Goal: Task Accomplishment & Management: Manage account settings

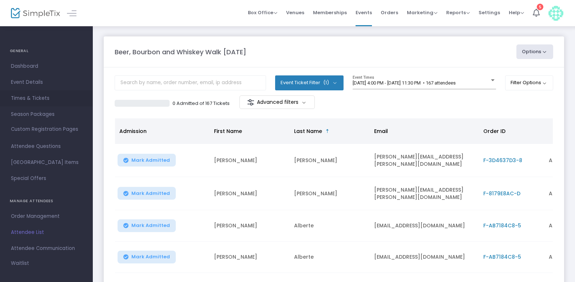
click at [40, 100] on span "Times & Tickets" at bounding box center [46, 97] width 71 height 9
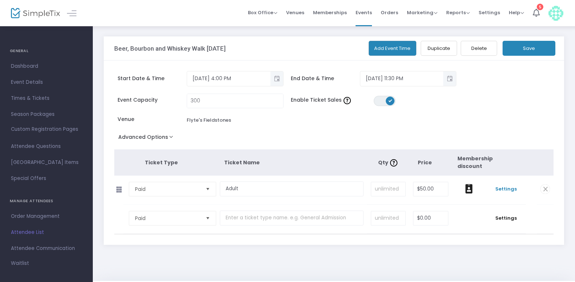
click at [509, 190] on span "Settings" at bounding box center [506, 188] width 33 height 7
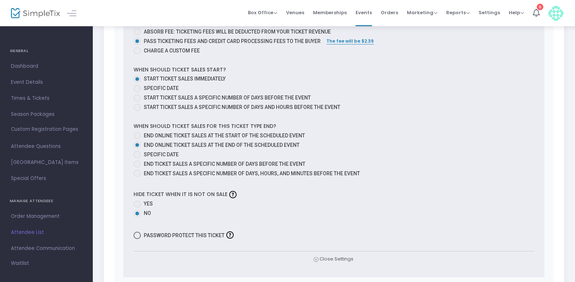
scroll to position [400, 0]
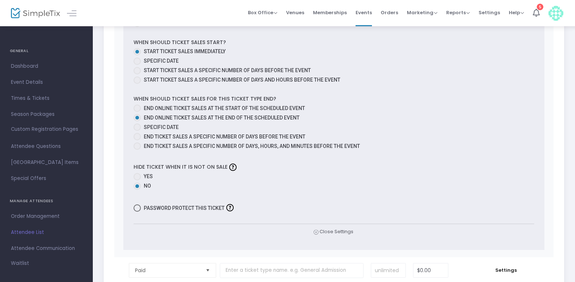
click at [134, 125] on span at bounding box center [136, 126] width 7 height 7
click at [137, 131] on input "Specific Date" at bounding box center [137, 131] width 0 height 0
radio input "true"
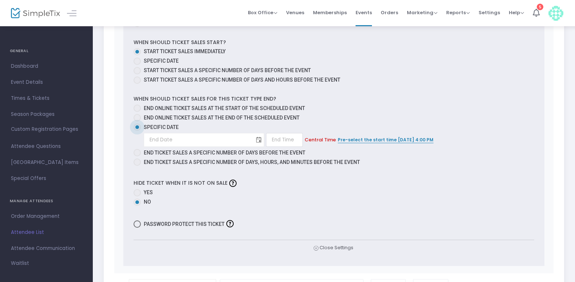
click at [253, 140] on span "Toggle calendar" at bounding box center [259, 139] width 12 height 12
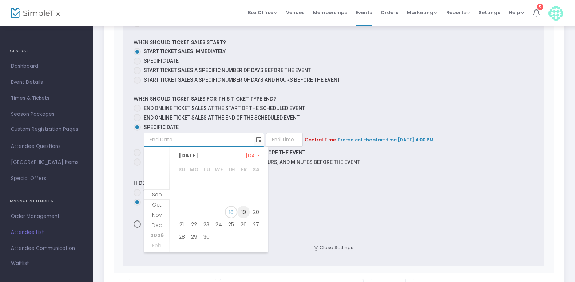
click at [245, 213] on span "19" at bounding box center [243, 212] width 12 height 12
type input "[DATE]"
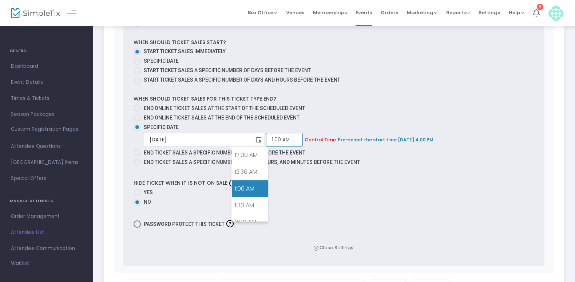
click at [266, 142] on input "1:00 AM" at bounding box center [284, 140] width 37 height 14
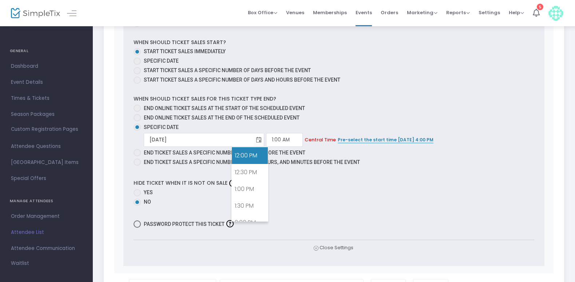
click at [250, 157] on link "12:00 PM" at bounding box center [250, 155] width 36 height 17
type input "12:00 PM"
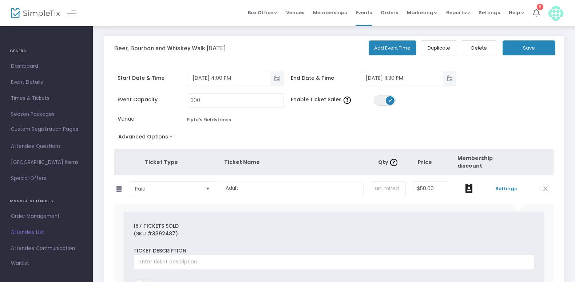
scroll to position [0, 0]
click at [541, 49] on button "Save" at bounding box center [528, 48] width 53 height 15
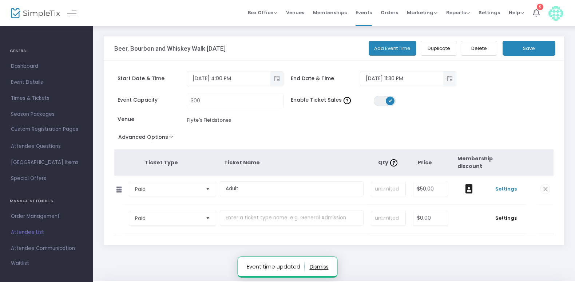
click at [504, 187] on span "Settings" at bounding box center [506, 188] width 33 height 7
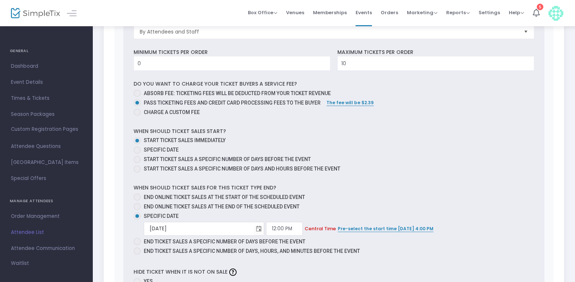
scroll to position [400, 0]
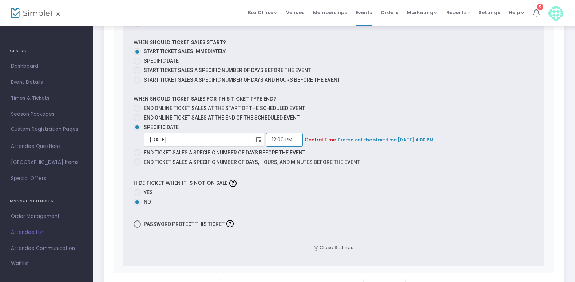
click at [266, 137] on input "12:00 PM" at bounding box center [284, 140] width 37 height 14
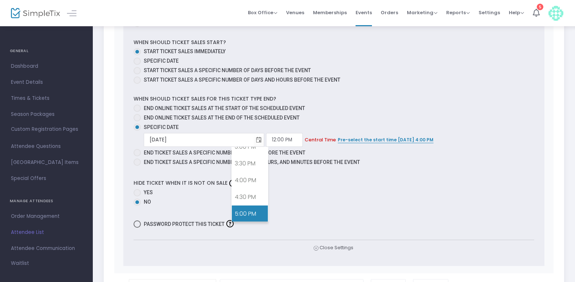
click at [246, 212] on link "5:00 PM" at bounding box center [250, 213] width 36 height 17
type input "5:00 PM"
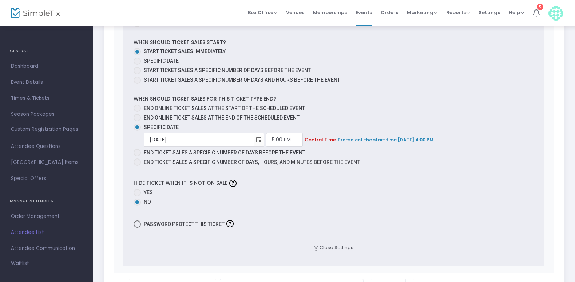
click at [534, 129] on mat-radio-button "Specific Date" at bounding box center [333, 127] width 400 height 8
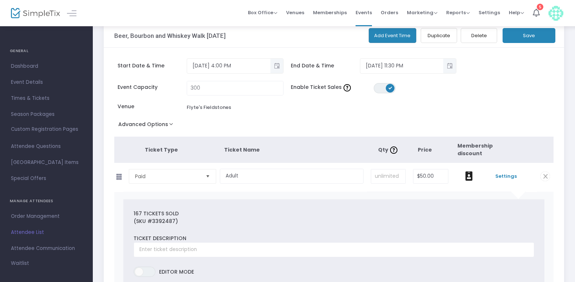
scroll to position [0, 0]
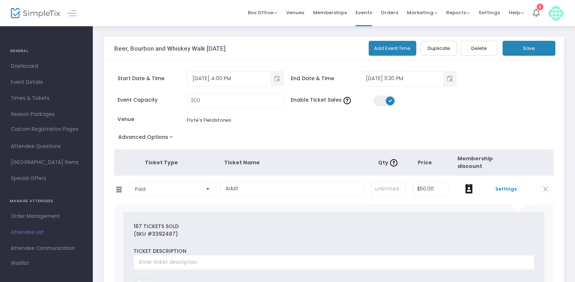
click at [547, 45] on button "Save" at bounding box center [528, 48] width 53 height 15
